Goal: Navigation & Orientation: Find specific page/section

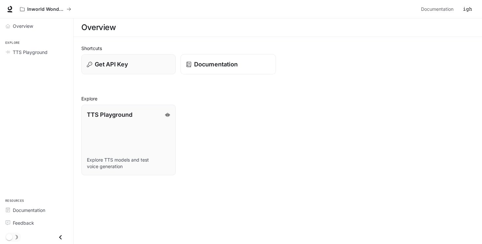
click at [223, 63] on p "Documentation" at bounding box center [216, 64] width 44 height 9
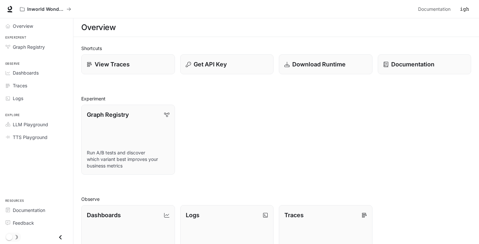
click at [464, 7] on img "button" at bounding box center [464, 9] width 9 height 9
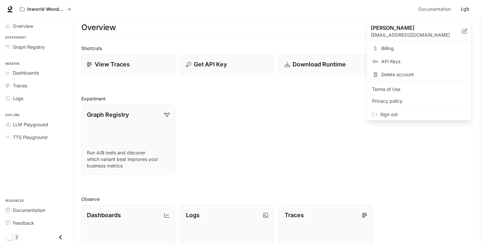
click at [464, 7] on div at bounding box center [241, 122] width 482 height 244
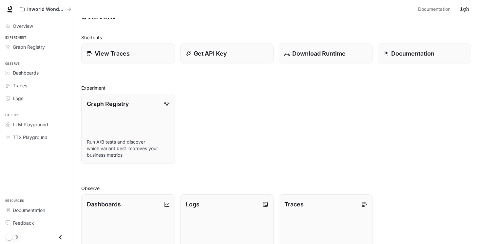
scroll to position [14, 0]
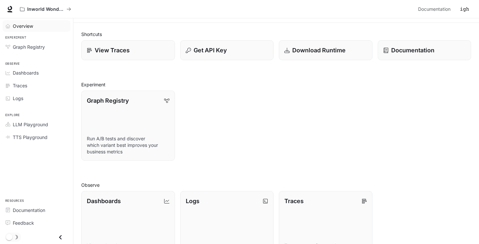
click at [15, 25] on span "Overview" at bounding box center [23, 26] width 20 height 7
click at [10, 8] on icon at bounding box center [10, 9] width 7 height 7
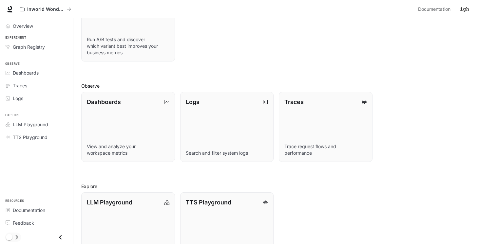
scroll to position [140, 0]
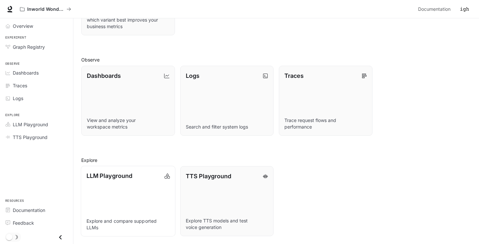
click at [147, 202] on link "LLM Playground Explore and compare supported LLMs" at bounding box center [128, 201] width 94 height 71
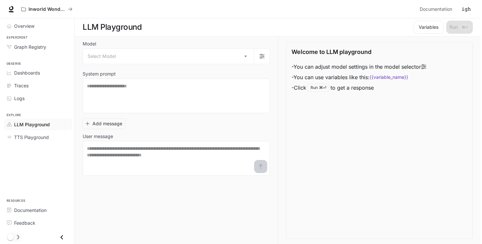
scroll to position [0, 0]
click at [225, 51] on body "Skip to main content Inworld Wonderland Documentation Documentation Portal Over…" at bounding box center [241, 122] width 482 height 245
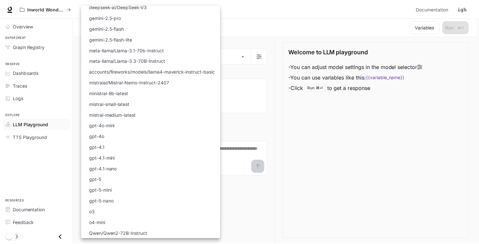
scroll to position [0, 0]
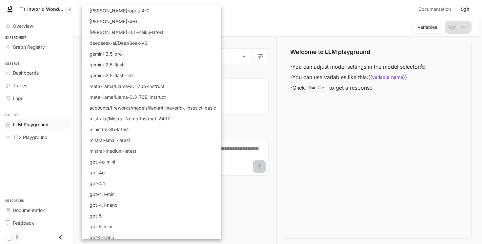
click at [276, 130] on div at bounding box center [241, 122] width 482 height 244
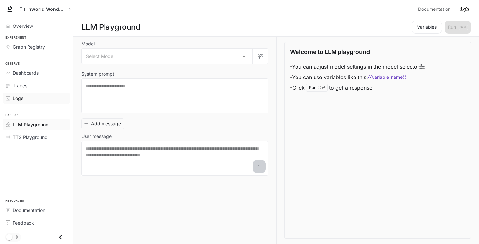
click at [26, 99] on div "Logs" at bounding box center [40, 98] width 55 height 7
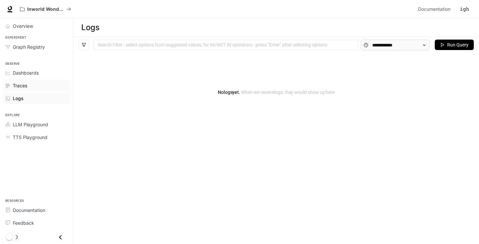
click at [38, 86] on div "Traces" at bounding box center [40, 85] width 55 height 7
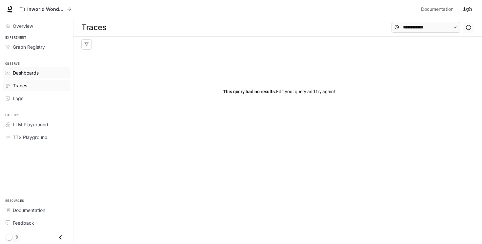
click at [32, 72] on span "Dashboards" at bounding box center [26, 72] width 26 height 7
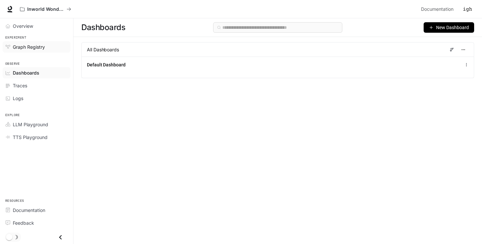
click at [28, 49] on span "Graph Registry" at bounding box center [29, 47] width 32 height 7
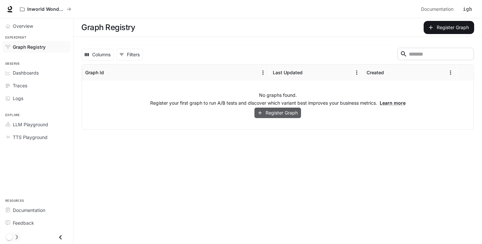
click at [274, 113] on button "Register Graph" at bounding box center [277, 113] width 47 height 11
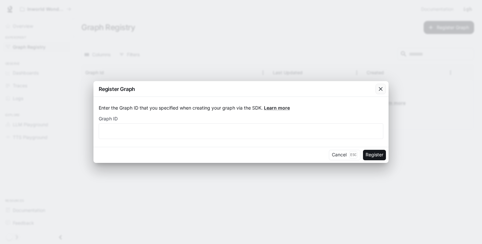
click at [384, 87] on div "button" at bounding box center [380, 89] width 10 height 10
